Goal: Task Accomplishment & Management: Complete application form

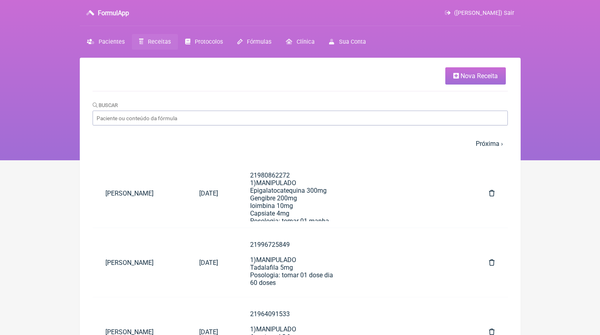
click at [460, 70] on link "Nova Receita" at bounding box center [475, 75] width 61 height 17
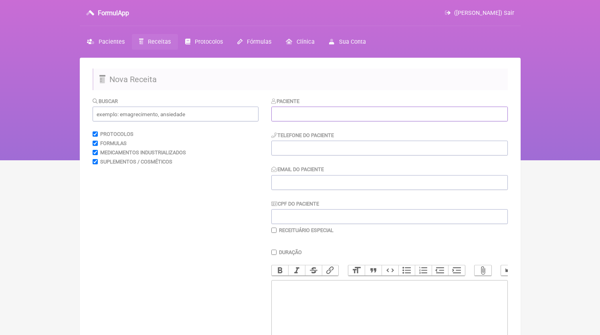
click at [339, 112] on input "text" at bounding box center [389, 114] width 236 height 15
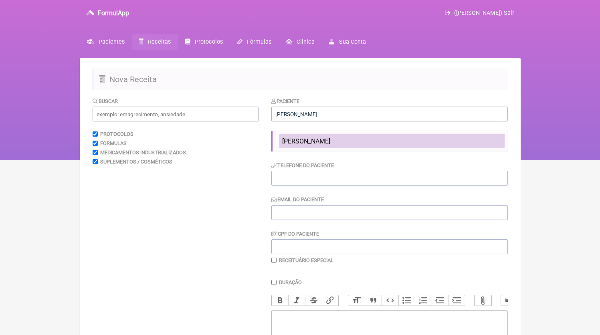
click at [359, 147] on li "[PERSON_NAME]" at bounding box center [392, 141] width 226 height 14
type input "[PERSON_NAME]"
type input "21997165829"
type input "DR.EDMUNDOBORGES@GMAIL.COM"
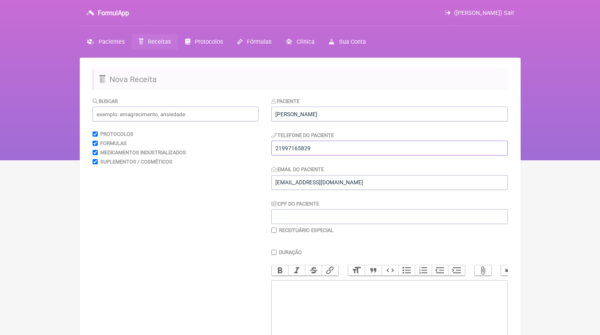
click at [352, 152] on input "21997165829" at bounding box center [389, 148] width 236 height 15
click at [326, 314] on trix-editor at bounding box center [389, 328] width 236 height 96
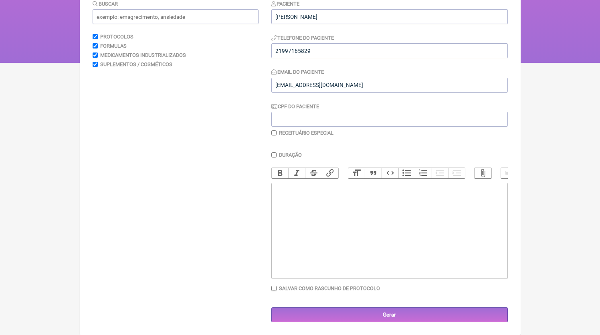
paste trix-editor "<div>21997165829<br>1)MANIPULADO<br>Metilcobalamina 1mg<br>Metilfolato 400mcg<b…"
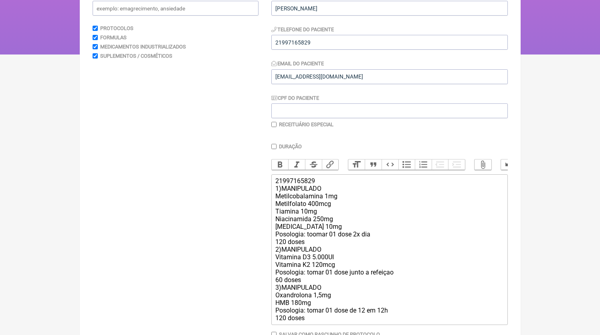
click at [326, 191] on div "21997165829 1)MANIPULADO Metilcobalamina 1mg Metilfolato 400mcg Tiamina 10mg Ni…" at bounding box center [389, 249] width 228 height 145
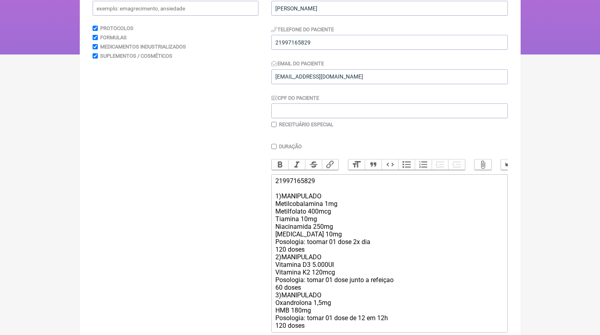
click at [313, 256] on div "21997165829 1)MANIPULADO Metilcobalamina 1mg Metilfolato 400mcg Tiamina 10mg Ni…" at bounding box center [389, 253] width 228 height 152
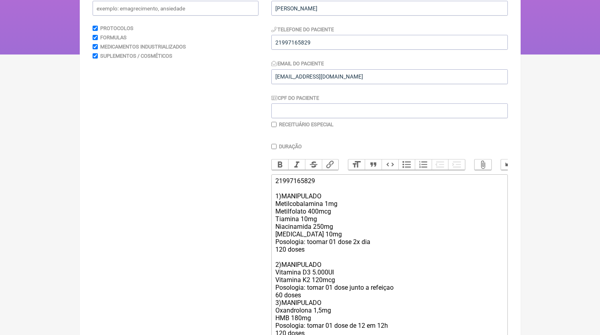
scroll to position [175, 0]
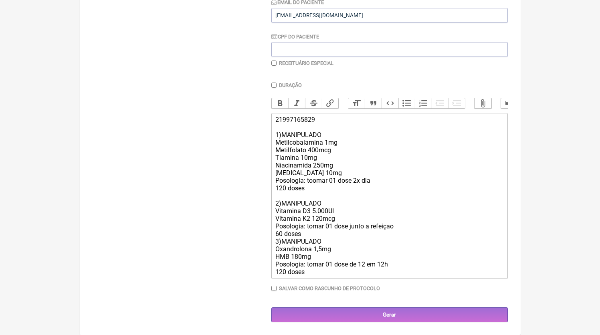
click at [320, 238] on div "21997165829 1)MANIPULADO Metilcobalamina 1mg Metilfolato 400mcg Tiamina 10mg Ni…" at bounding box center [389, 196] width 228 height 160
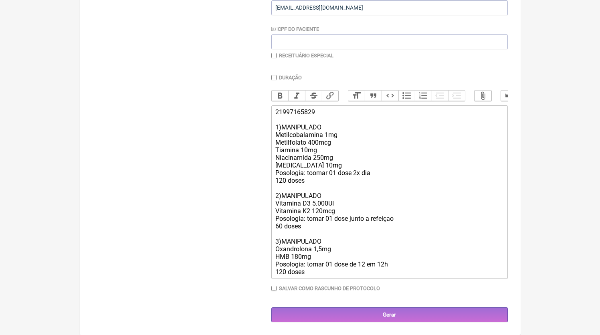
click at [320, 279] on trix-editor "21997165829 1)MANIPULADO Metilcobalamina 1mg Metilfolato 400mcg Tiamina 10mg Ni…" at bounding box center [389, 191] width 236 height 173
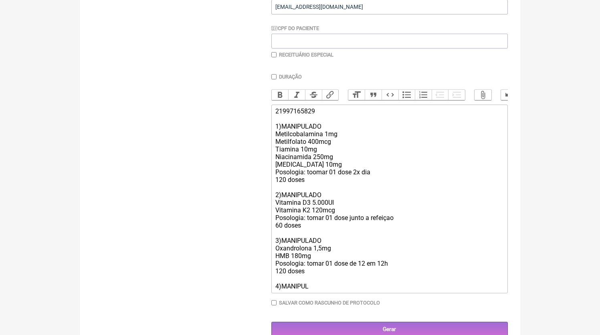
type trix-editor "<div>21997165829<br><br>1)MANIPULADO<br>Metilcobalamina 1mg<br>Metilfolato 400m…"
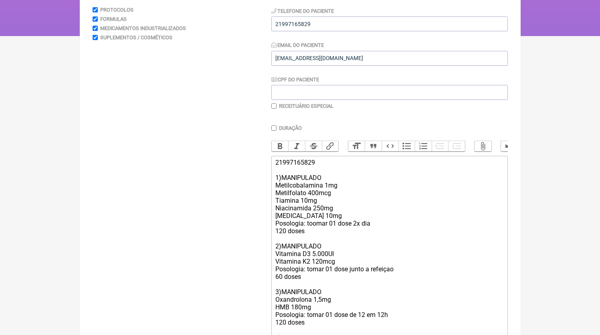
scroll to position [85, 0]
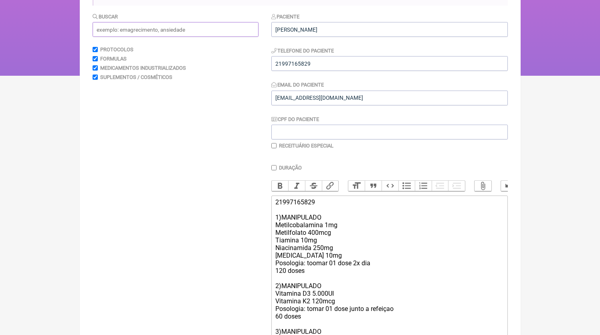
click at [134, 29] on input "text" at bounding box center [176, 29] width 166 height 15
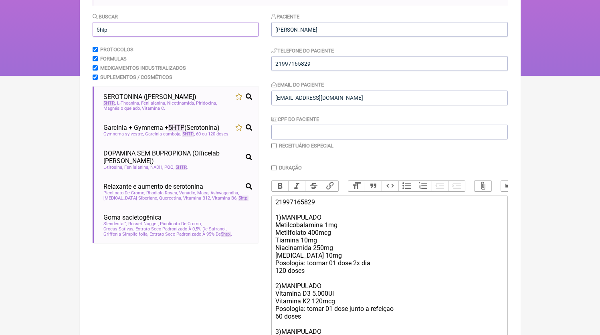
drag, startPoint x: 140, startPoint y: 34, endPoint x: 27, endPoint y: 17, distance: 114.6
click at [93, 22] on input "5htp" at bounding box center [176, 29] width 166 height 15
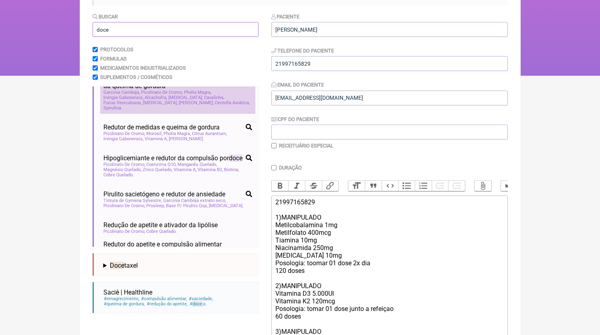
scroll to position [409, 0]
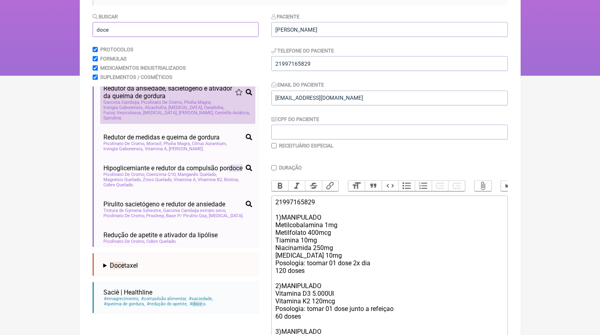
type input "doce"
click at [190, 110] on span "Cascara Sagrada" at bounding box center [185, 107] width 34 height 5
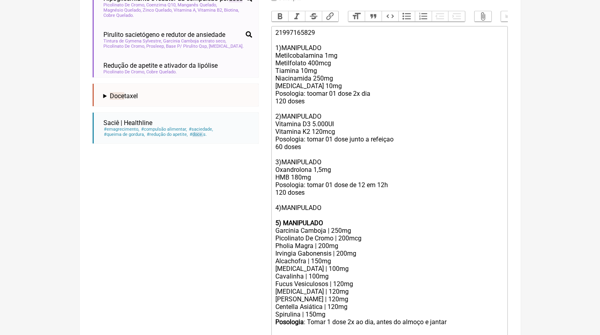
scroll to position [320, 0]
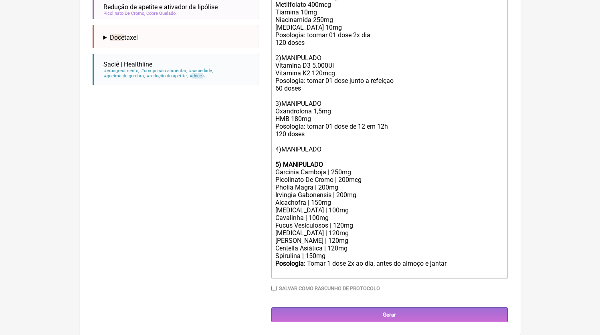
click at [295, 159] on div "21997165829 1)MANIPULADO Metilcobalamina 1mg Metilfolato 400mcg Tiamina 10mg Ni…" at bounding box center [389, 65] width 228 height 190
drag, startPoint x: 280, startPoint y: 165, endPoint x: 265, endPoint y: 152, distance: 20.4
click at [265, 152] on form "Buscar doce Protocolos Formulas Medicamentos Industrializados Suplementos / Cos…" at bounding box center [300, 53] width 415 height 538
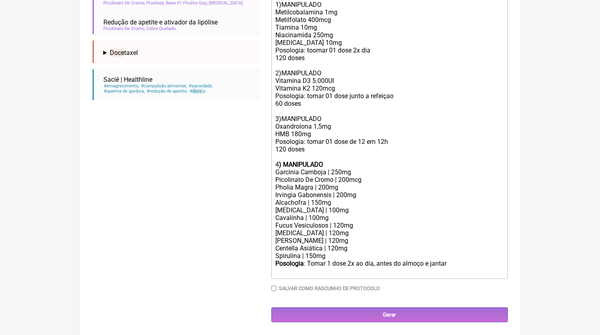
drag, startPoint x: 375, startPoint y: 191, endPoint x: 196, endPoint y: 195, distance: 178.7
click at [196, 195] on form "Buscar doce Protocolos Formulas Medicamentos Industrializados Suplementos / Cos…" at bounding box center [300, 61] width 415 height 522
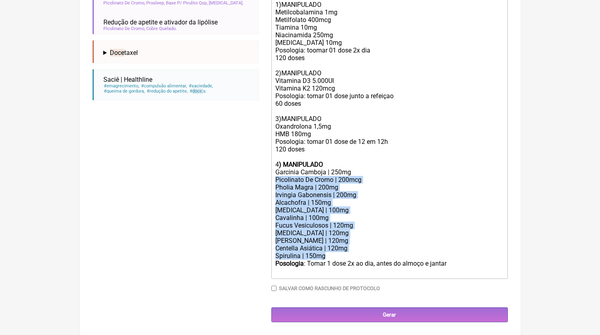
drag, startPoint x: 335, startPoint y: 265, endPoint x: 263, endPoint y: 191, distance: 103.4
click at [263, 191] on form "Buscar doce Protocolos Formulas Medicamentos Industrializados Suplementos / Cos…" at bounding box center [300, 61] width 415 height 522
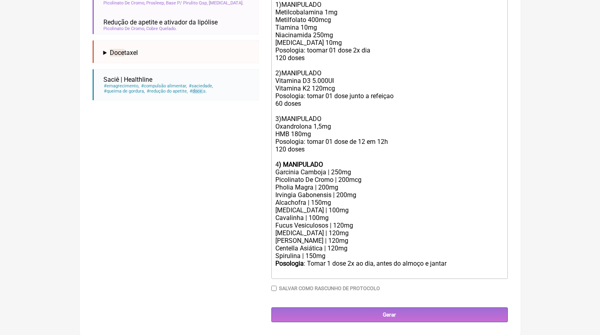
scroll to position [221, 0]
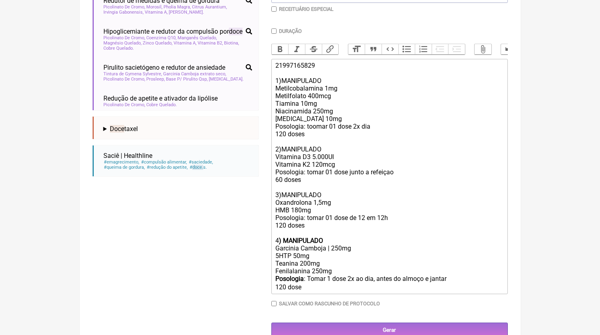
type trix-editor "<div>21997165829<br><br>1)MANIPULADO<br>Metilcobalamina 1mg<br>Metilfolato 400m…"
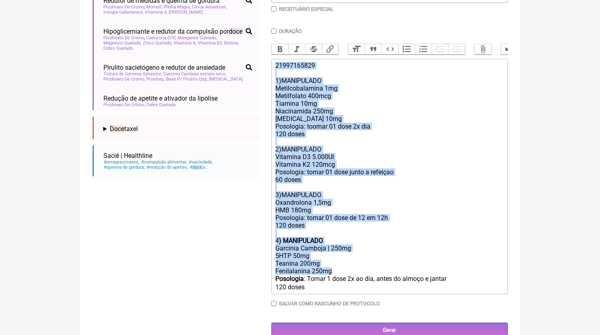
copy trix-editor "21997165829 1)MANIPULADO Metilcobalamina 1mg Metilfolato 400mcg Tiamina 10mg Ni…"
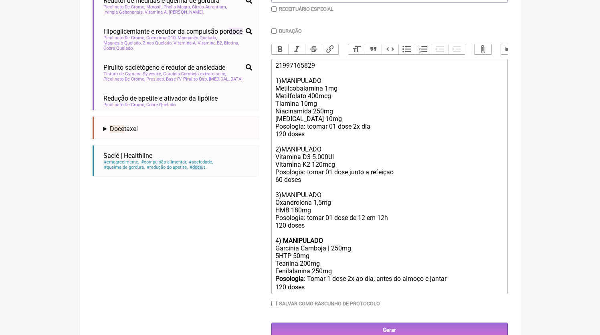
click at [311, 12] on label "Receituário Especial" at bounding box center [306, 9] width 54 height 6
checkbox input "true"
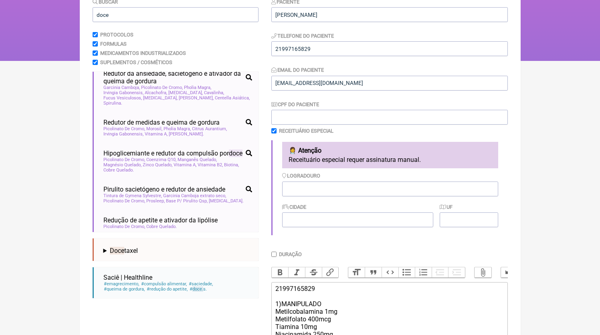
scroll to position [347, 0]
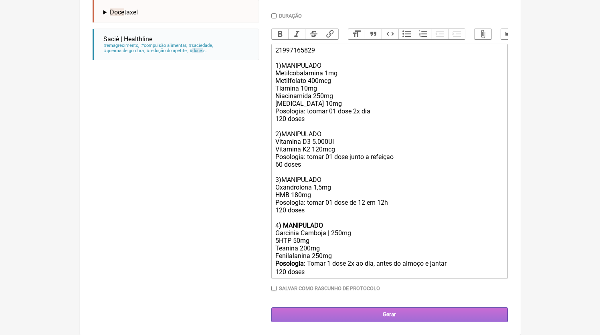
click at [353, 322] on input "Gerar" at bounding box center [389, 314] width 236 height 15
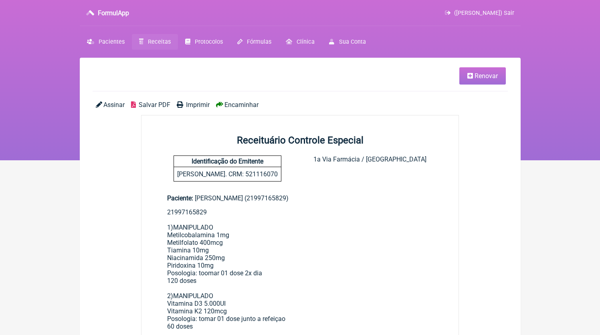
click at [167, 106] on span "Salvar PDF" at bounding box center [155, 105] width 32 height 8
